Goal: Task Accomplishment & Management: Complete application form

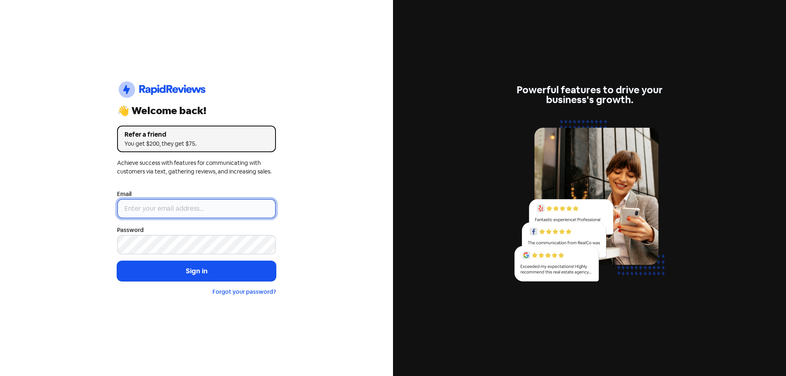
click at [151, 210] on input "email" at bounding box center [196, 209] width 159 height 20
type input "[EMAIL_ADDRESS][DOMAIN_NAME]"
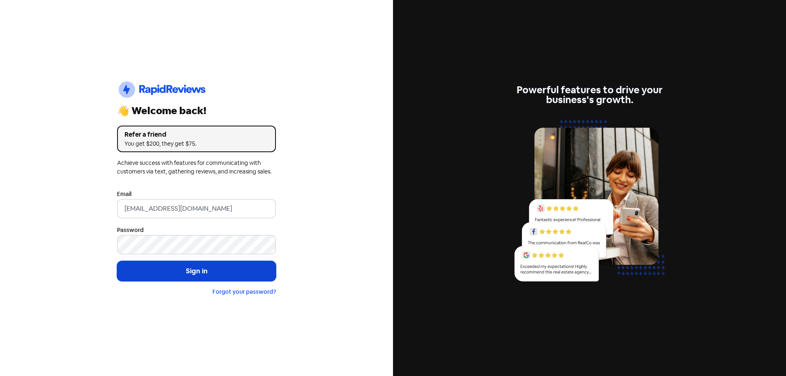
click at [174, 269] on button "Sign in" at bounding box center [196, 271] width 159 height 20
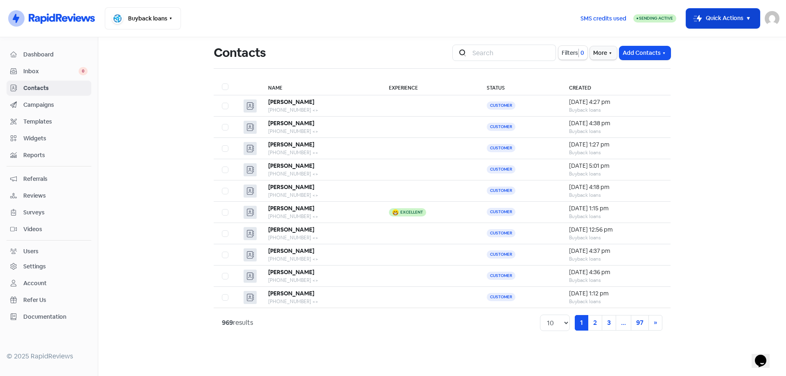
click at [709, 18] on button "Icon For Thunder-move Quick Actions" at bounding box center [723, 19] width 74 height 20
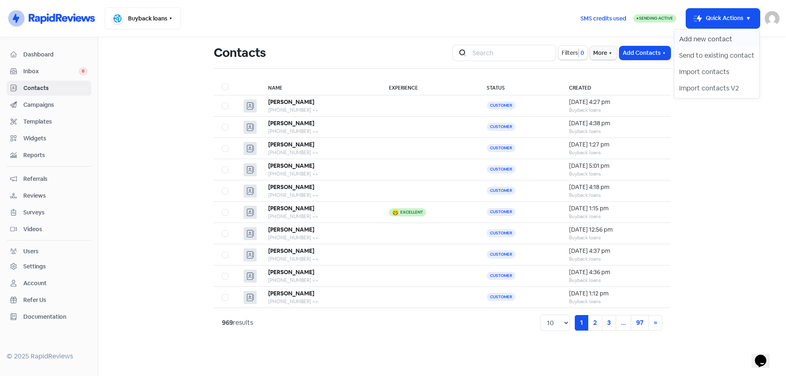
click at [705, 36] on button "Add new contact" at bounding box center [716, 39] width 85 height 16
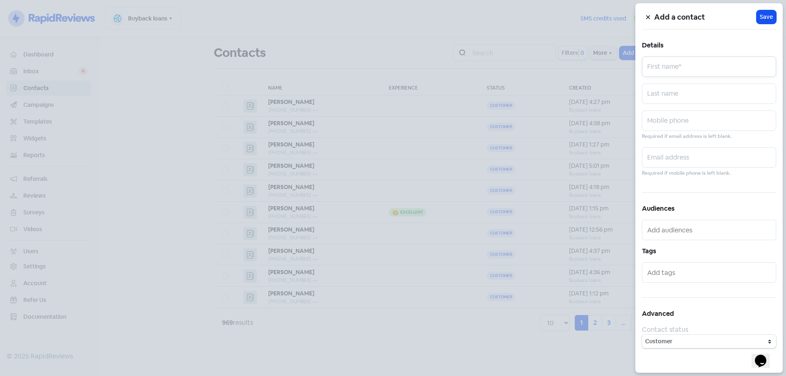
click at [721, 73] on input "text" at bounding box center [709, 66] width 134 height 20
paste input "0428412425"
type input "0428412425"
type input "[PERSON_NAME]"
type input "bingarape"
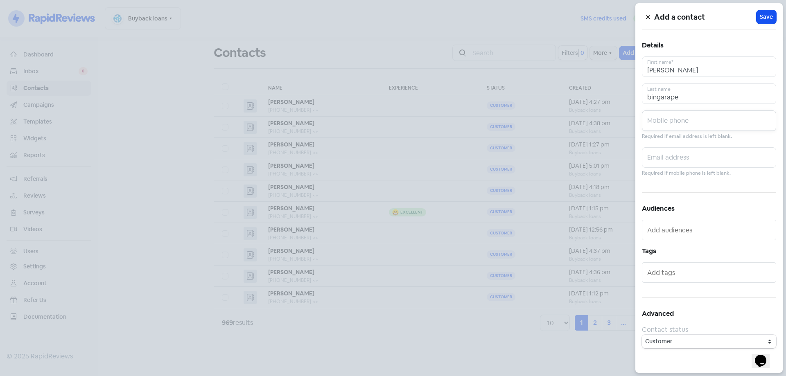
paste input "0428412425"
type input "0428412425"
click at [769, 16] on span "Save" at bounding box center [766, 17] width 13 height 9
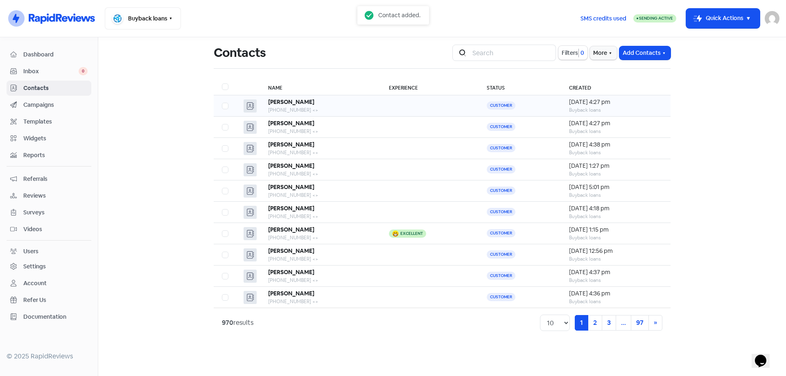
click at [399, 105] on td at bounding box center [430, 105] width 98 height 21
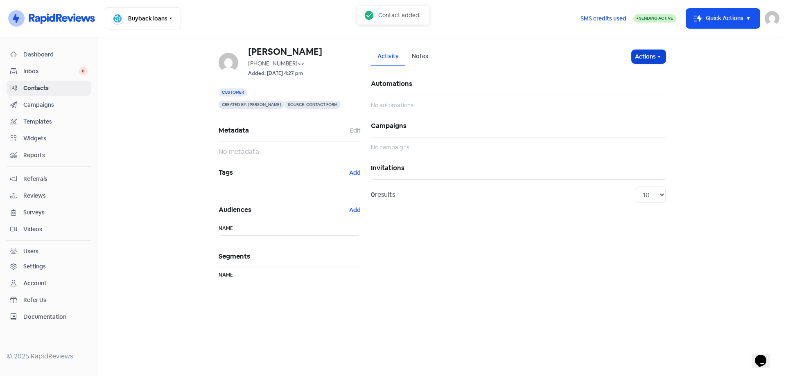
click at [653, 56] on button "Actions" at bounding box center [649, 57] width 34 height 14
click at [633, 76] on button "Send invitation" at bounding box center [633, 74] width 65 height 16
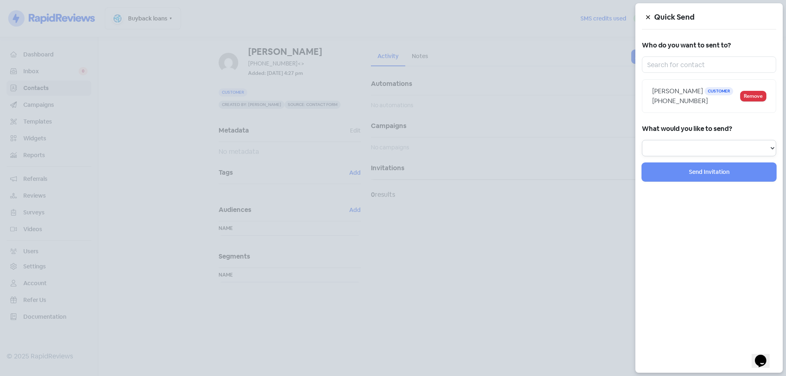
click at [683, 154] on select "Review Invitation Referral Invitation Survey Invitation Video Invitation" at bounding box center [709, 148] width 134 height 16
select select "review"
click at [642, 140] on select "Review Invitation Referral Invitation Survey Invitation Video Invitation" at bounding box center [709, 148] width 134 height 16
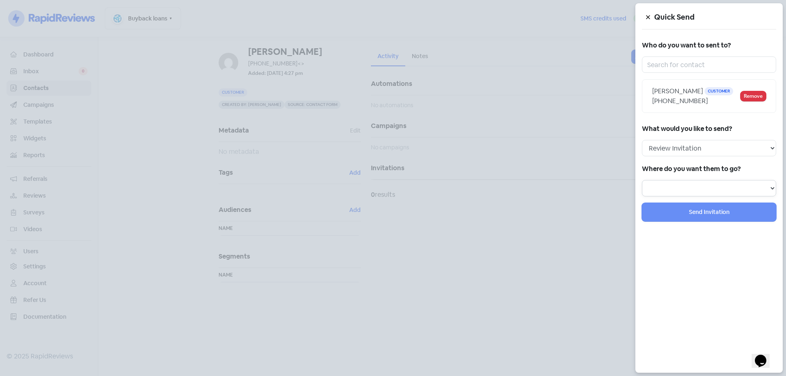
click at [682, 191] on select "Review form: Google Review Form" at bounding box center [709, 188] width 134 height 16
select select "344"
click at [642, 180] on select "Review form: Google Review Form" at bounding box center [709, 188] width 134 height 16
select select
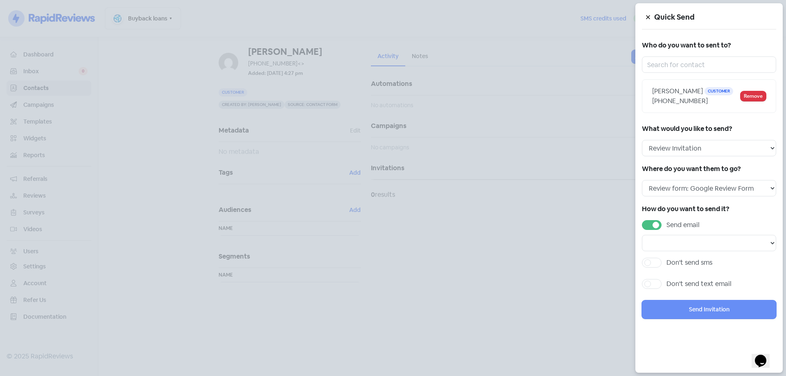
click at [666, 225] on label "Send email" at bounding box center [682, 225] width 33 height 10
click at [666, 225] on input "Send email" at bounding box center [668, 222] width 5 height 5
checkbox input "false"
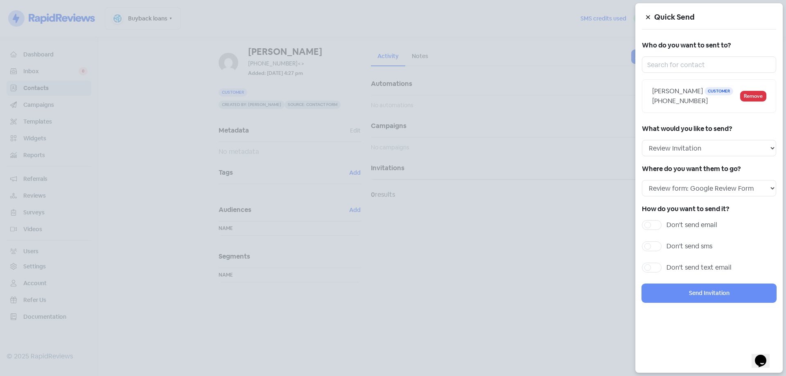
click at [666, 248] on label "Don't send sms" at bounding box center [689, 247] width 46 height 10
click at [666, 247] on input "Don't send sms" at bounding box center [668, 244] width 5 height 5
checkbox input "true"
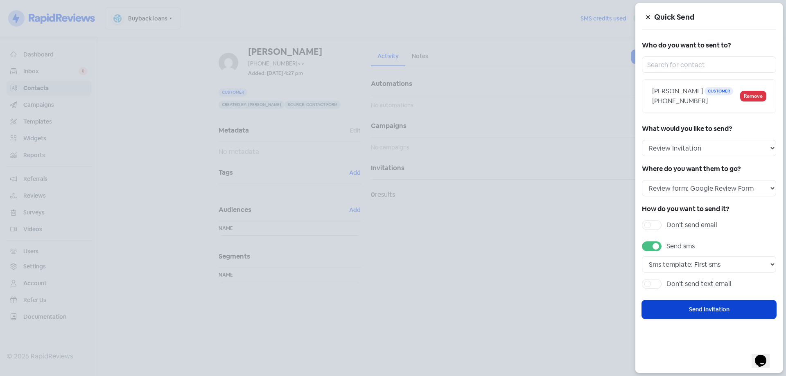
click at [688, 305] on button "Send Invitation" at bounding box center [709, 309] width 134 height 18
